Goal: Information Seeking & Learning: Learn about a topic

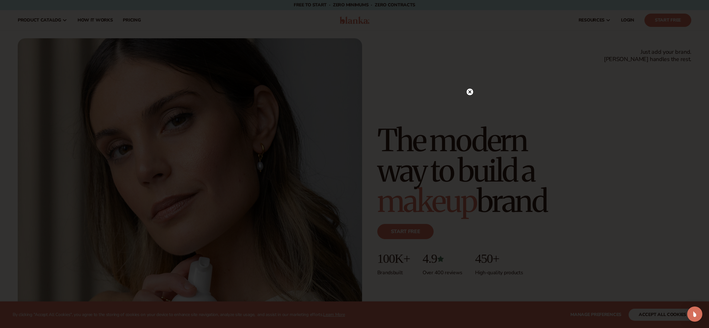
click at [471, 93] on icon at bounding box center [470, 92] width 3 height 3
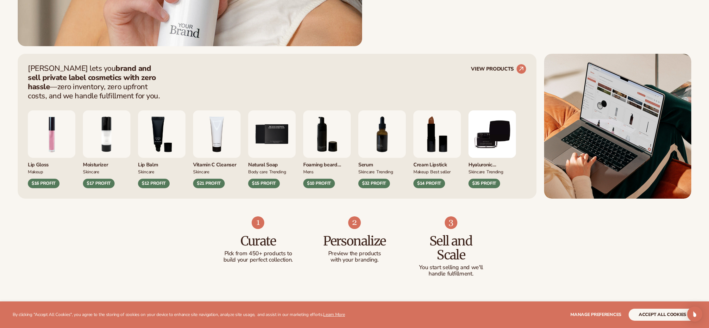
scroll to position [337, 0]
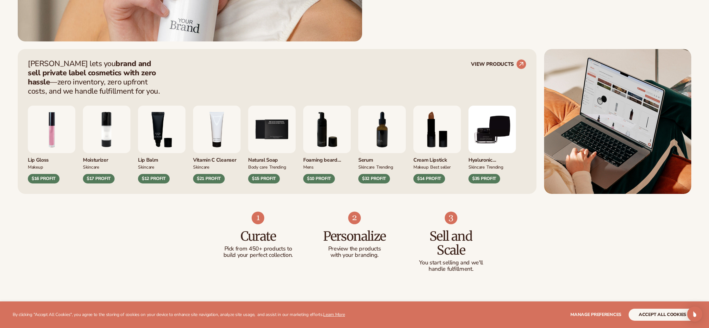
click at [244, 82] on div "Blanka lets you brand and sell private label cosmetics with zero hassle —zero i…" at bounding box center [277, 77] width 499 height 36
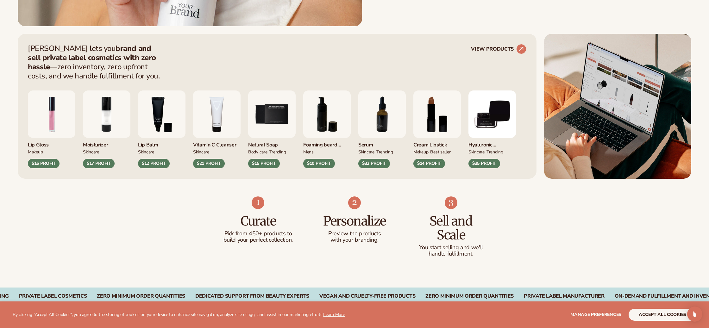
scroll to position [353, 0]
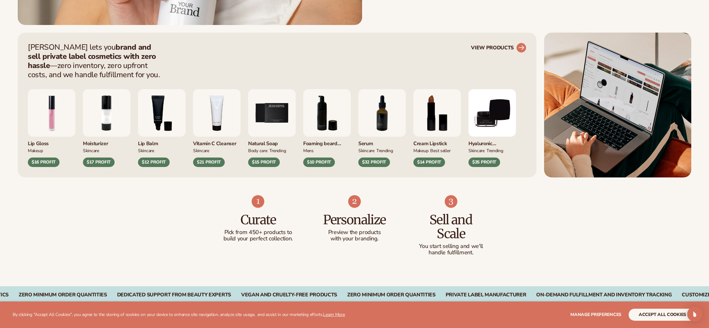
click at [495, 45] on link "VIEW PRODUCTS" at bounding box center [498, 48] width 55 height 10
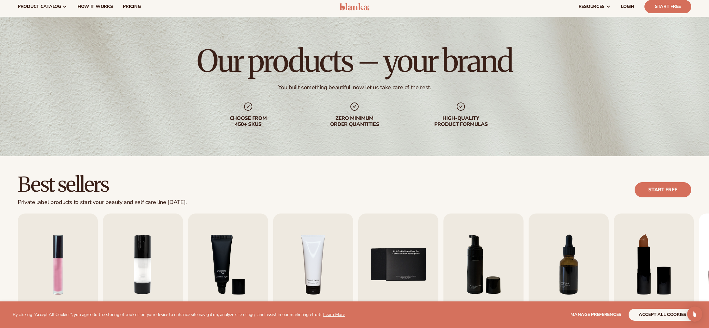
scroll to position [102, 0]
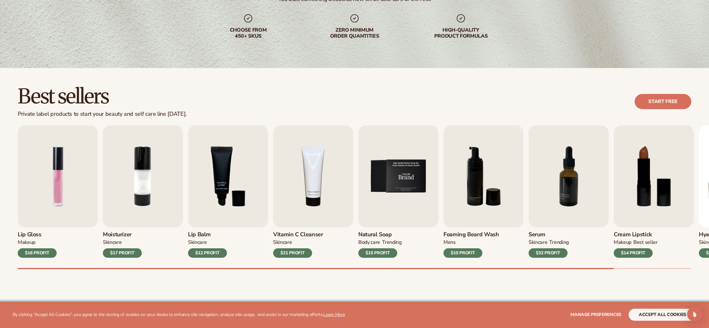
click at [379, 179] on img "5 / 9" at bounding box center [399, 176] width 80 height 102
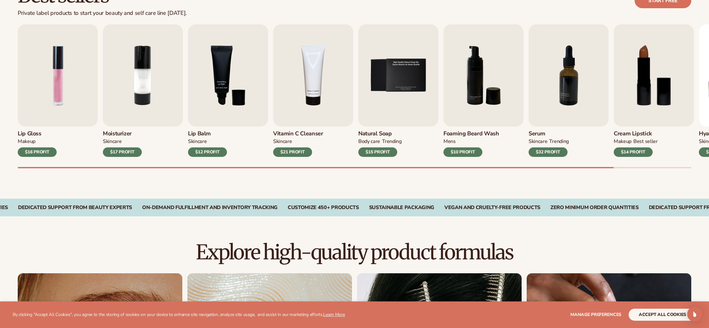
scroll to position [205, 0]
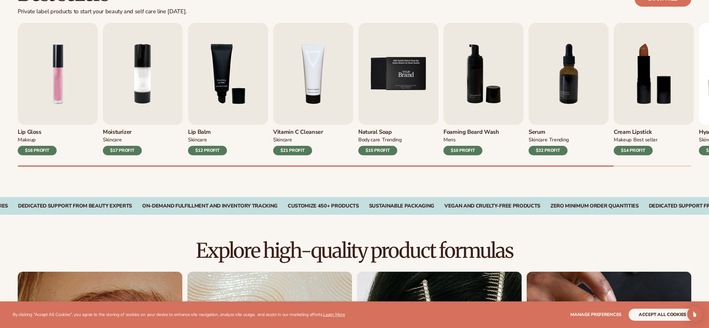
click at [389, 82] on img "5 / 9" at bounding box center [399, 74] width 80 height 102
click at [395, 85] on img "5 / 9" at bounding box center [399, 74] width 80 height 102
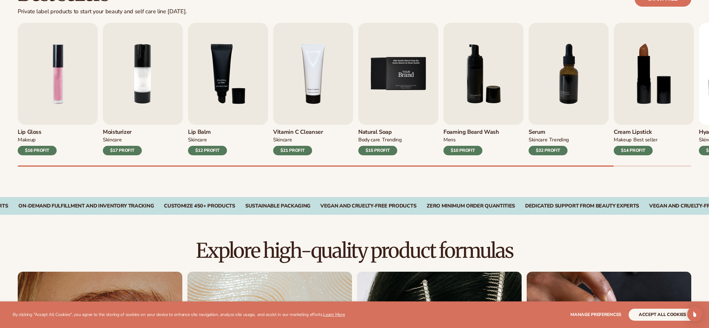
click at [395, 85] on img "5 / 9" at bounding box center [399, 74] width 80 height 102
click at [385, 140] on div "TRENDING" at bounding box center [391, 140] width 19 height 7
click at [385, 110] on img "5 / 9" at bounding box center [399, 74] width 80 height 102
click at [385, 109] on img "5 / 9" at bounding box center [399, 74] width 80 height 102
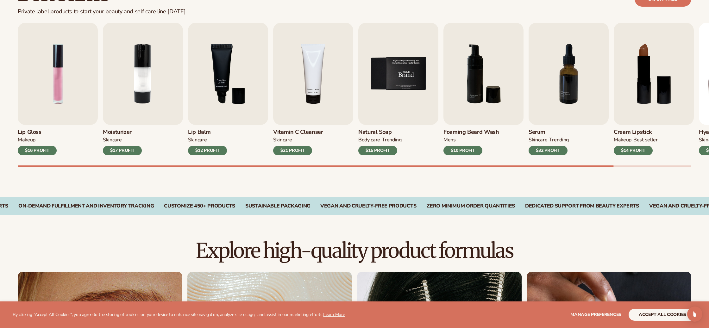
click at [385, 109] on img "5 / 9" at bounding box center [399, 74] width 80 height 102
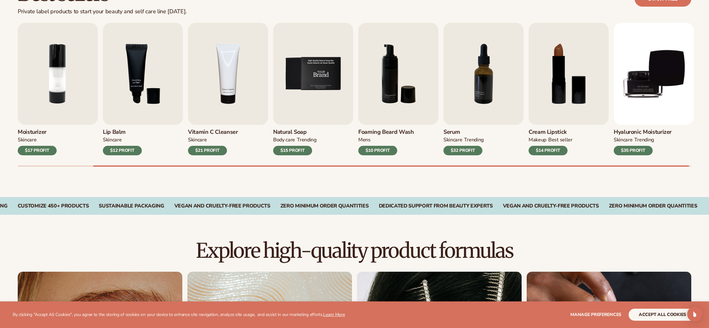
click at [294, 116] on img "5 / 9" at bounding box center [313, 74] width 80 height 102
click at [289, 142] on div "BODY Care" at bounding box center [284, 140] width 22 height 7
click at [296, 73] on img "5 / 9" at bounding box center [313, 74] width 80 height 102
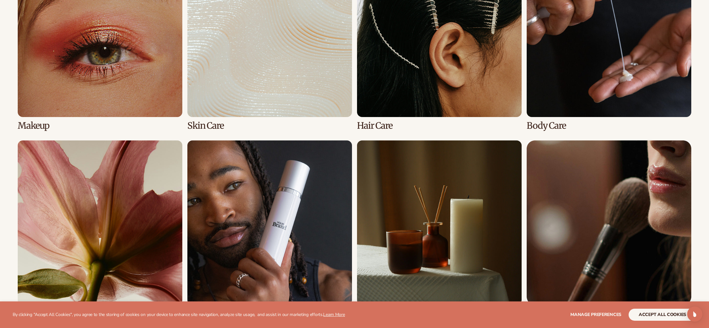
scroll to position [525, 0]
click at [279, 112] on link "2 / 8" at bounding box center [270, 41] width 165 height 178
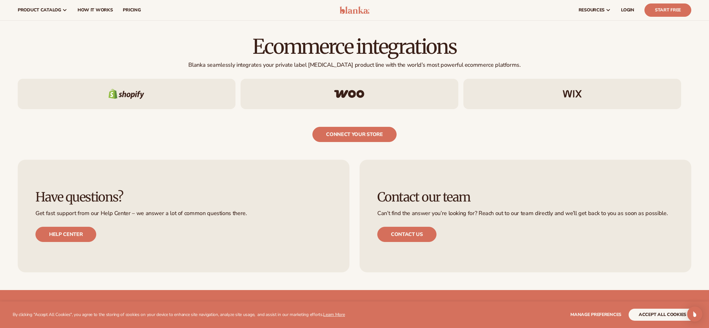
scroll to position [1129, 0]
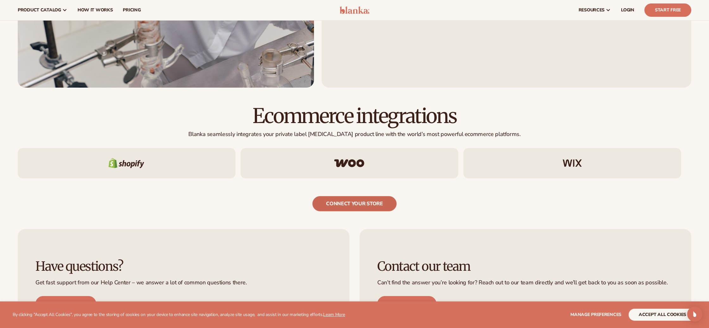
click at [328, 207] on link "connect your store" at bounding box center [355, 203] width 84 height 15
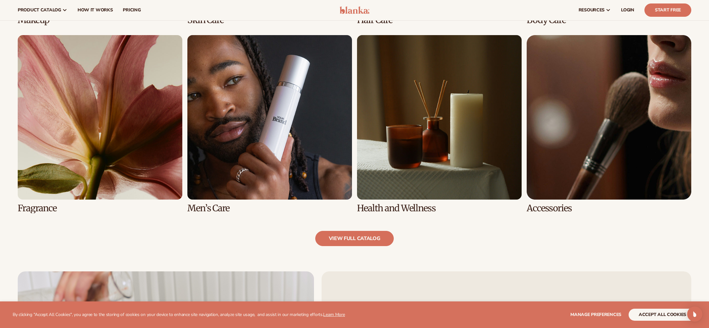
scroll to position [616, 0]
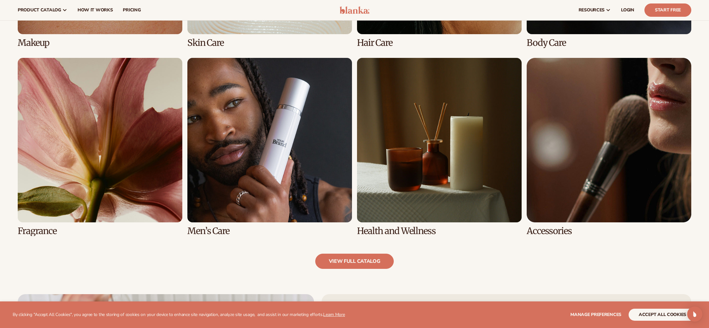
click at [221, 133] on link "6 / 8" at bounding box center [270, 147] width 165 height 178
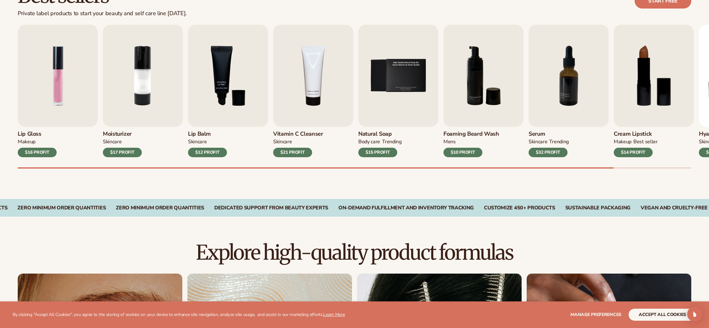
scroll to position [225, 0]
